Goal: Find specific page/section: Find specific page/section

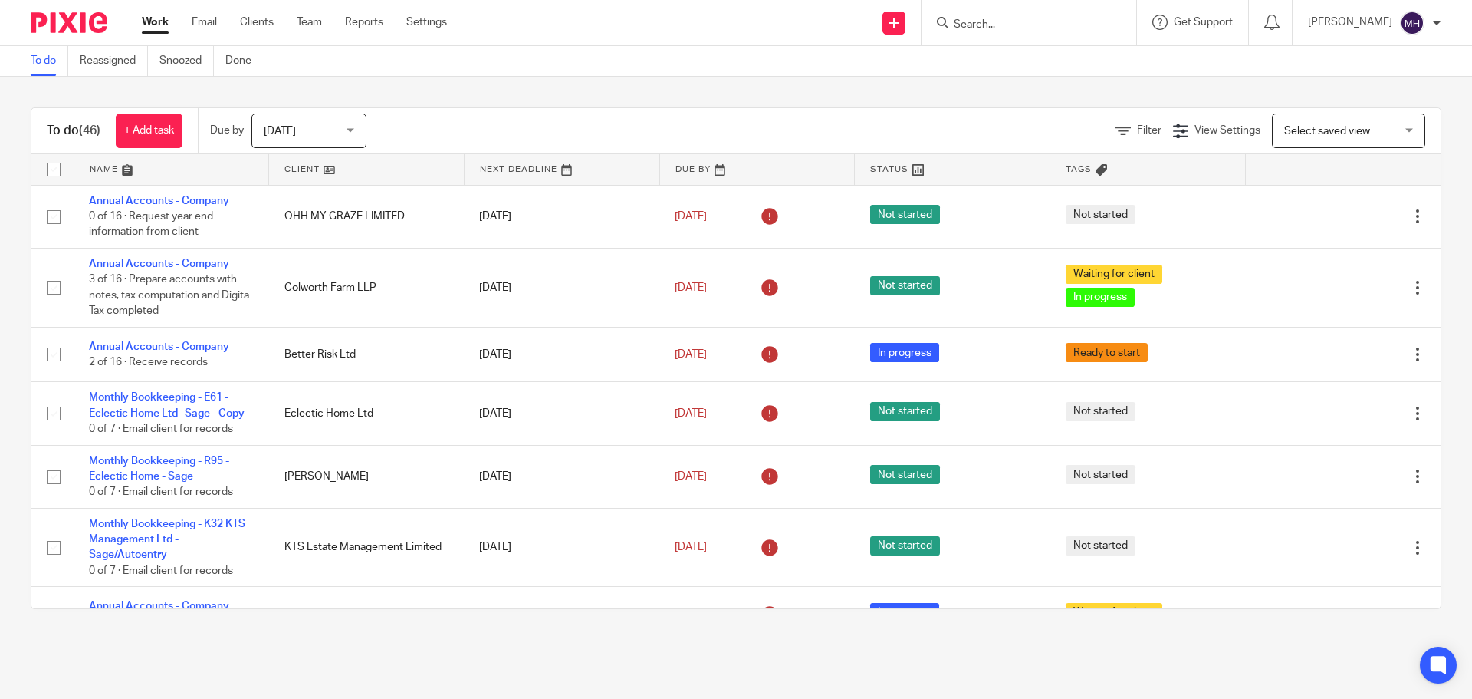
click at [964, 28] on input "Search" at bounding box center [1021, 25] width 138 height 14
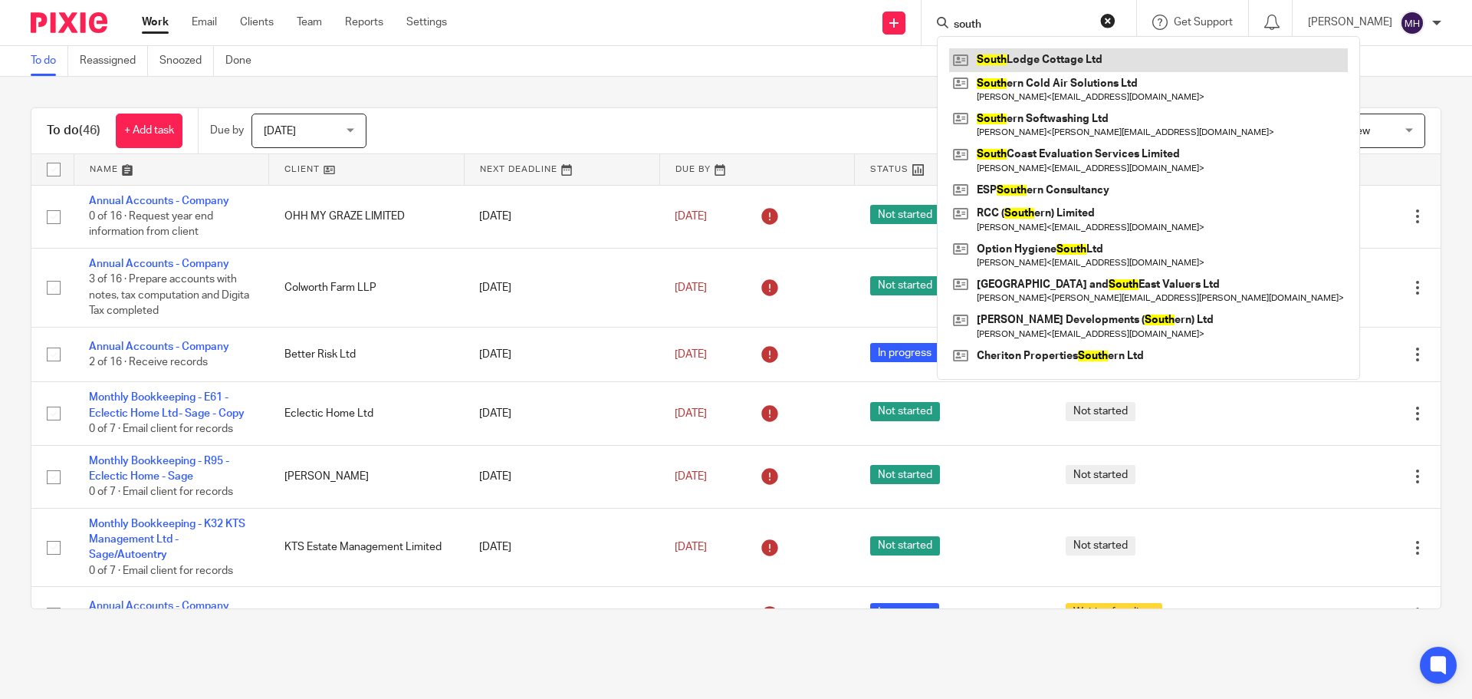
type input "south"
click at [1044, 55] on link at bounding box center [1148, 59] width 399 height 23
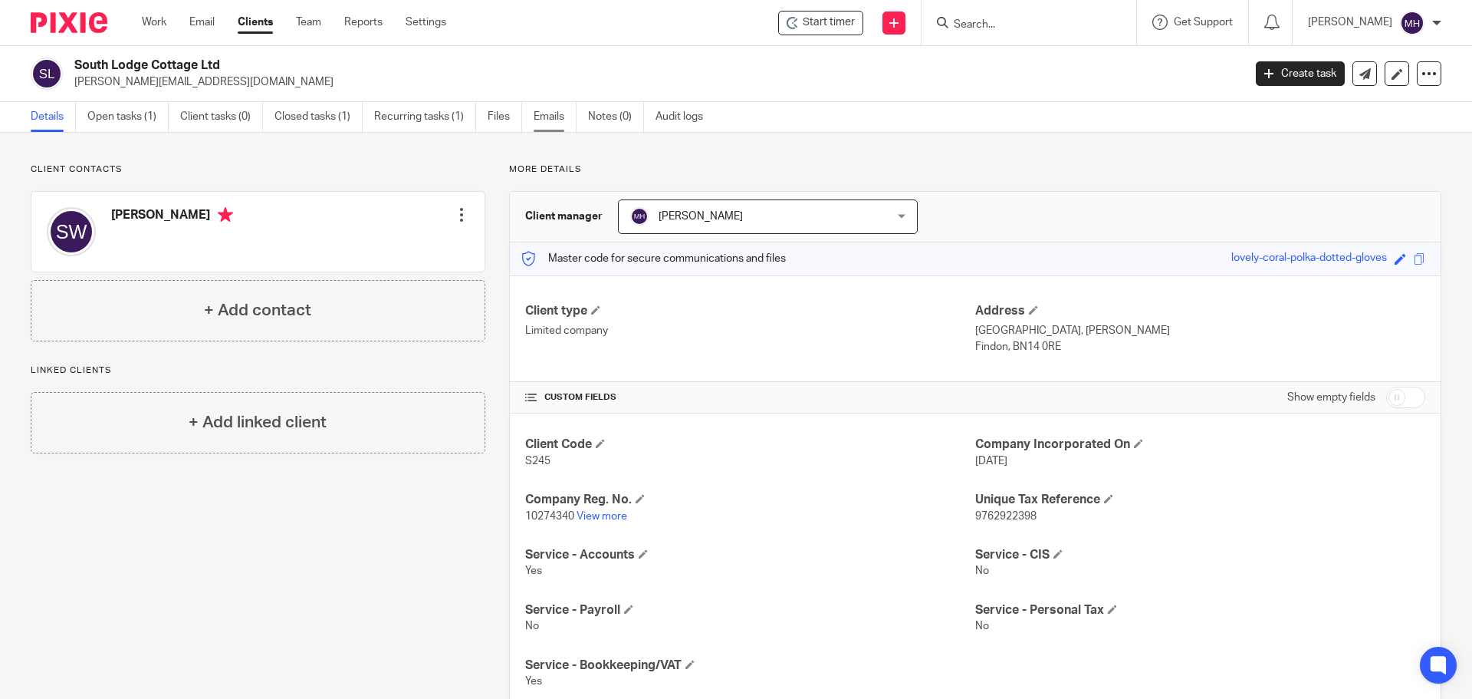
click at [557, 115] on link "Emails" at bounding box center [555, 117] width 43 height 30
